Goal: Navigation & Orientation: Find specific page/section

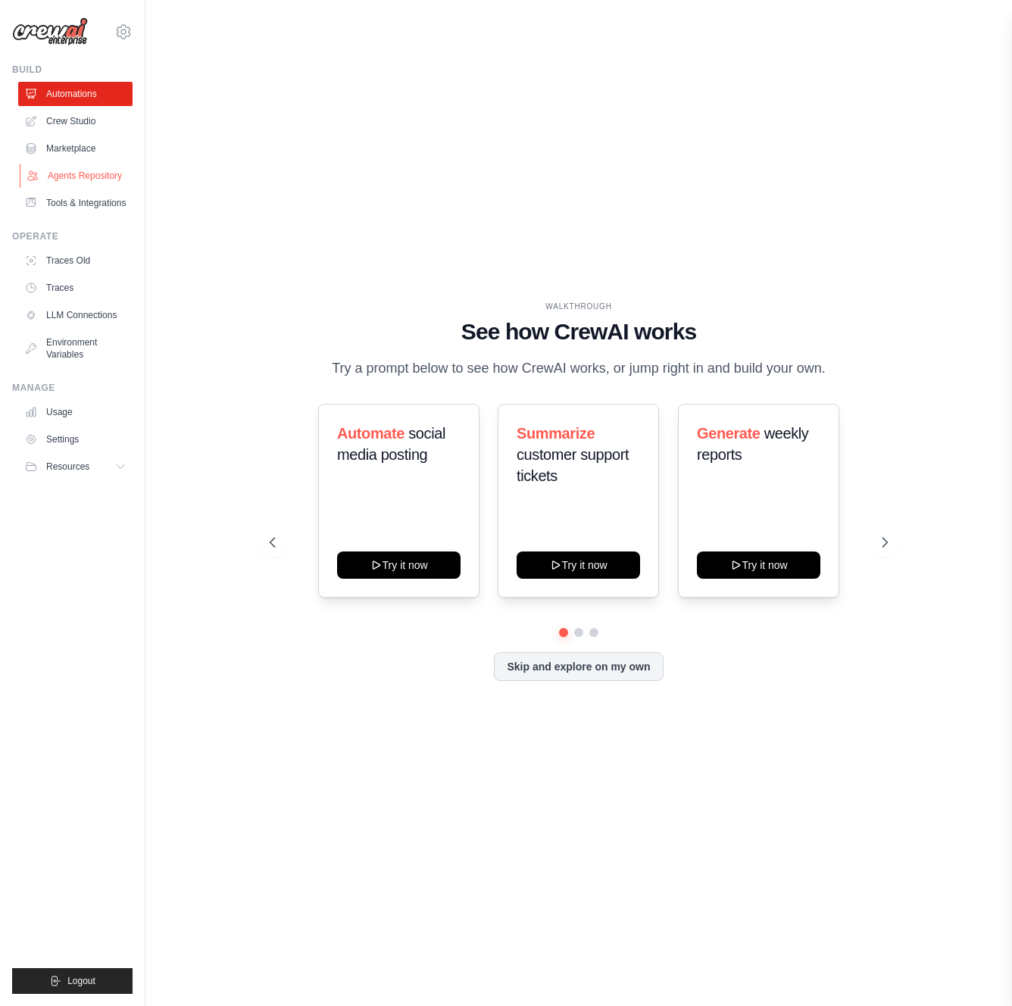
click at [79, 172] on link "Agents Repository" at bounding box center [77, 176] width 114 height 24
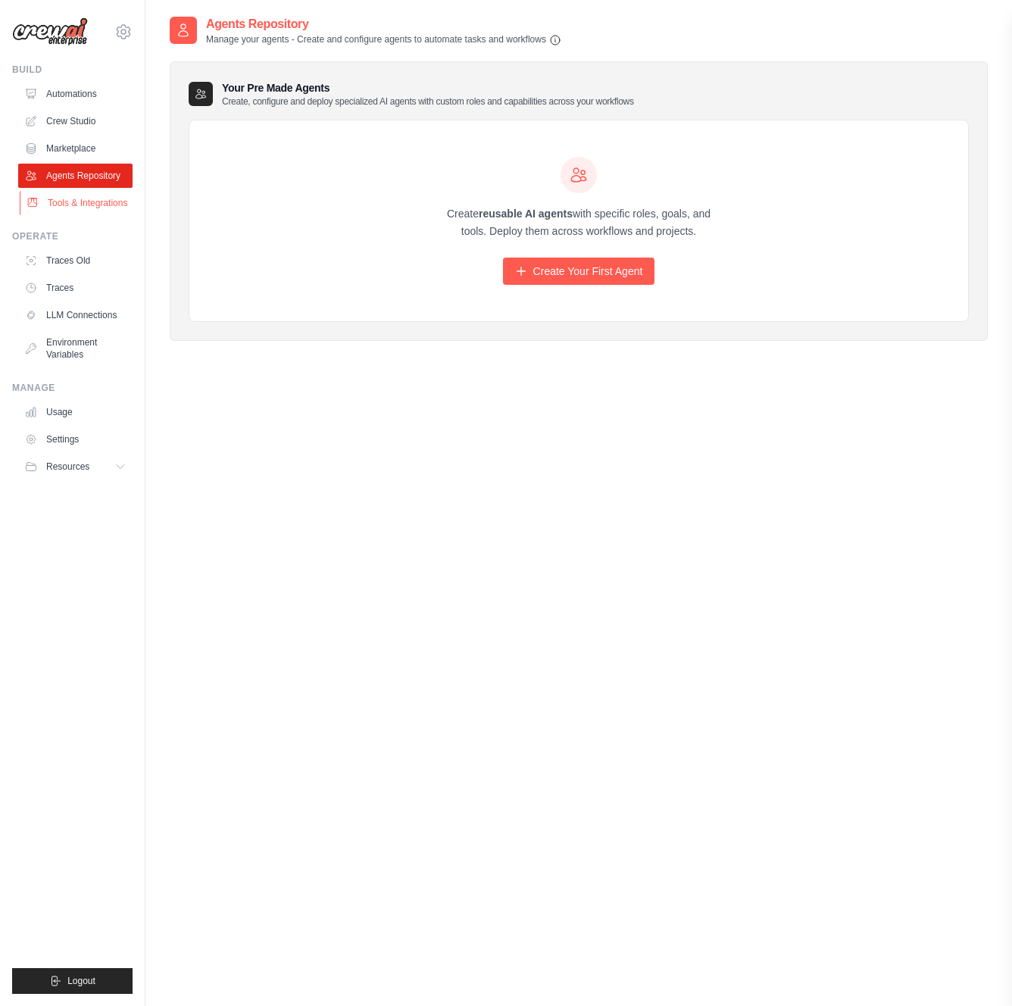
click at [73, 207] on link "Tools & Integrations" at bounding box center [77, 203] width 114 height 24
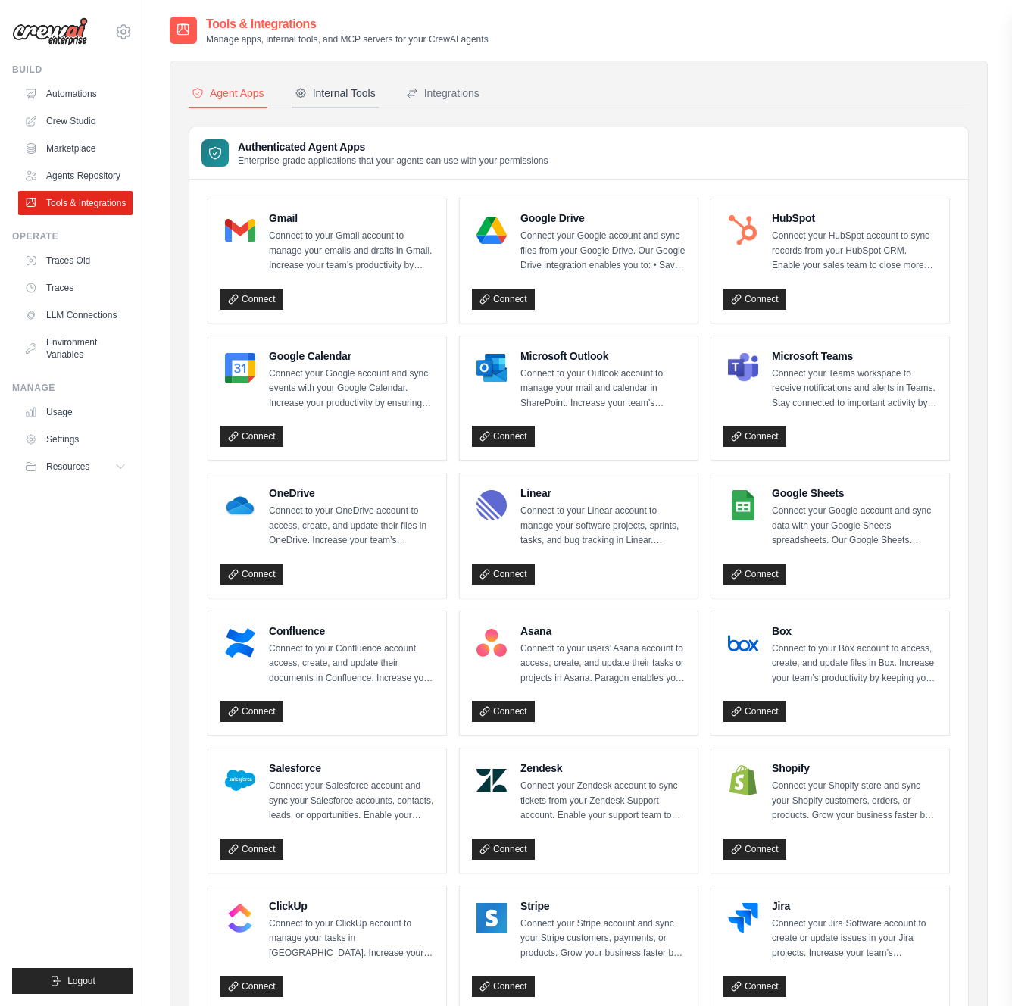
click at [324, 92] on div "Internal Tools" at bounding box center [335, 93] width 81 height 15
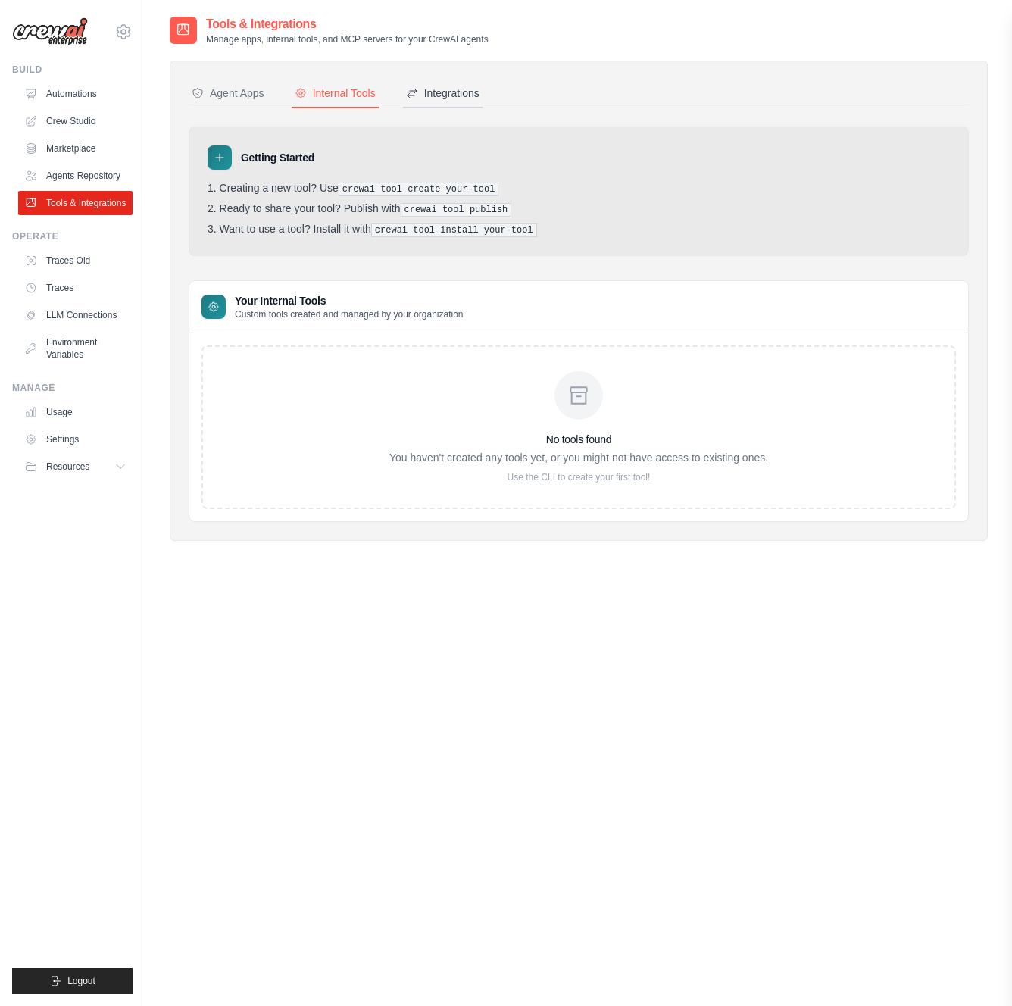
click at [441, 93] on div "Integrations" at bounding box center [442, 93] width 73 height 15
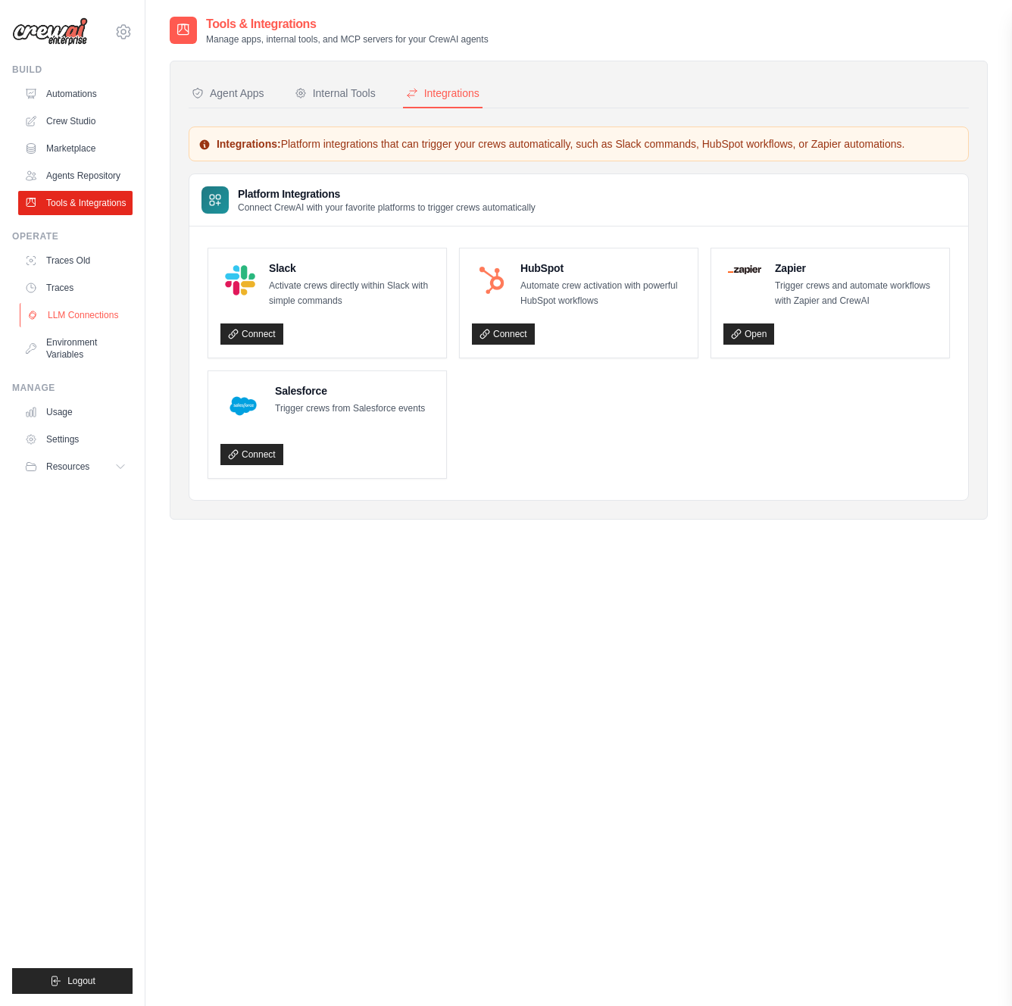
click at [83, 312] on link "LLM Connections" at bounding box center [77, 315] width 114 height 24
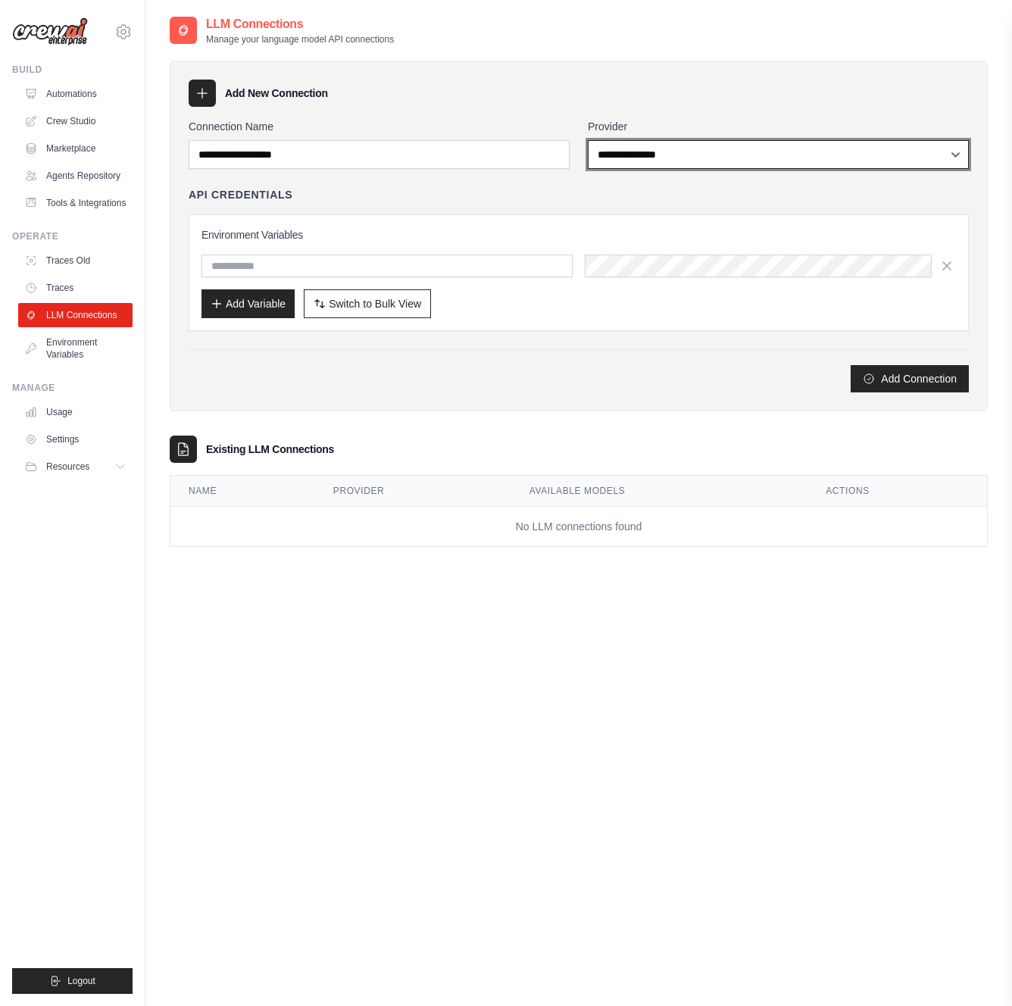
click at [605, 156] on select "**********" at bounding box center [778, 154] width 381 height 29
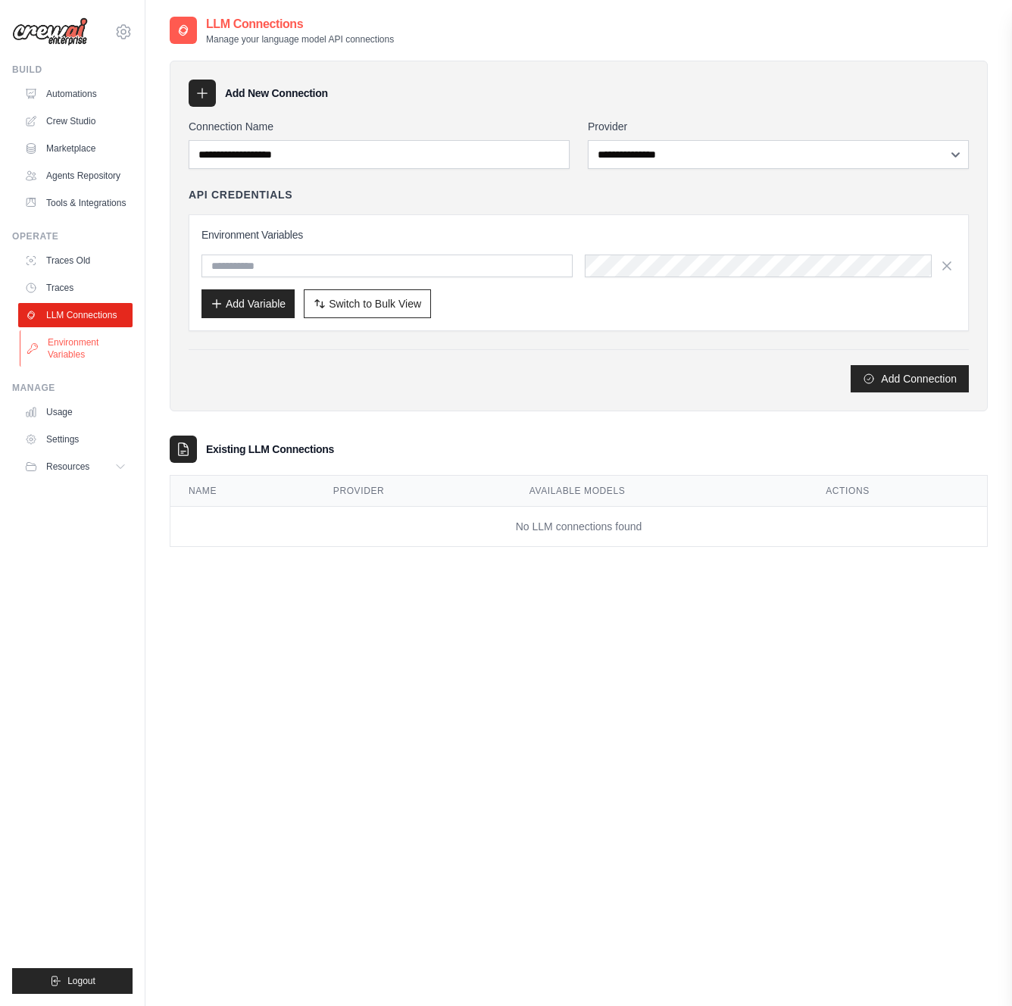
click at [89, 350] on link "Environment Variables" at bounding box center [77, 348] width 114 height 36
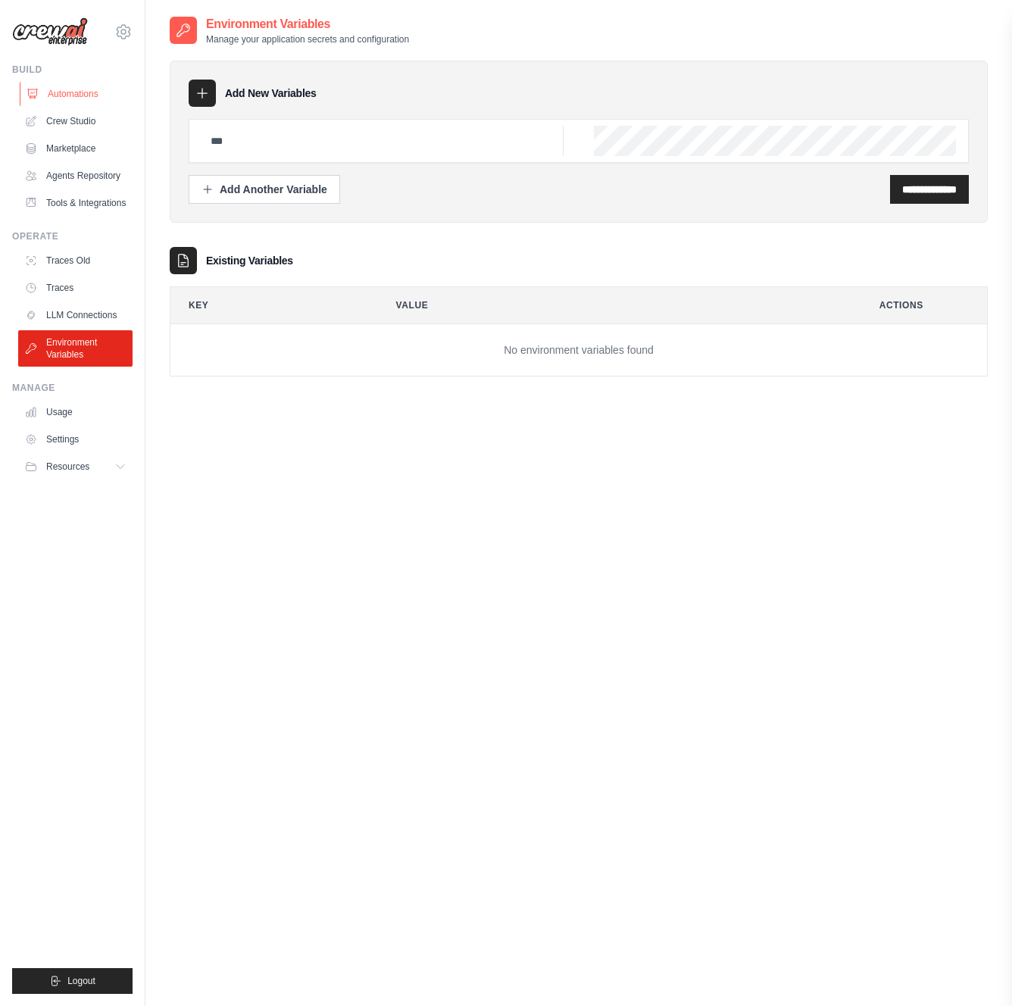
click at [90, 93] on link "Automations" at bounding box center [77, 94] width 114 height 24
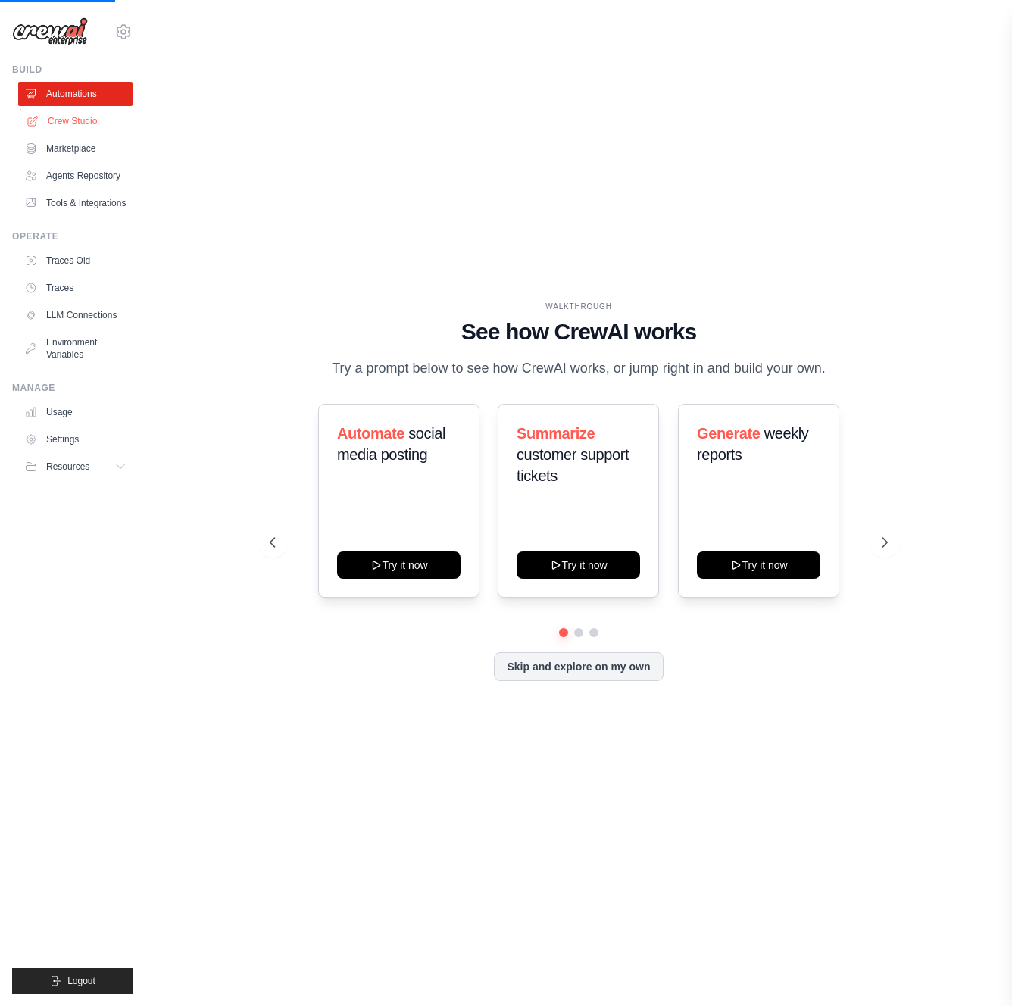
click at [79, 125] on link "Crew Studio" at bounding box center [77, 121] width 114 height 24
